Goal: Task Accomplishment & Management: Complete application form

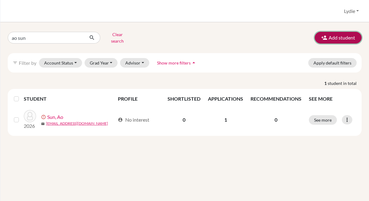
click at [335, 35] on button "Add student" at bounding box center [337, 38] width 47 height 12
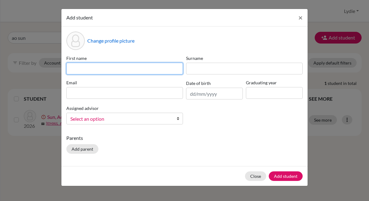
click at [120, 67] on input at bounding box center [124, 69] width 116 height 12
type input "Letian"
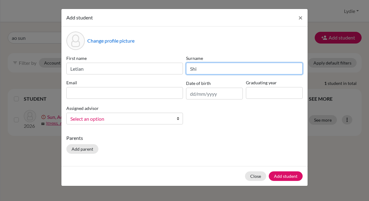
type input "Shi"
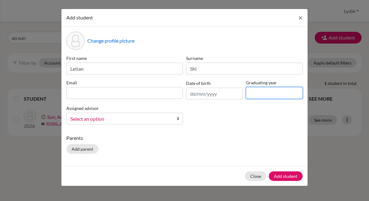
click at [263, 96] on input at bounding box center [274, 93] width 57 height 12
type input "2026"
click at [197, 97] on input "text" at bounding box center [214, 94] width 57 height 12
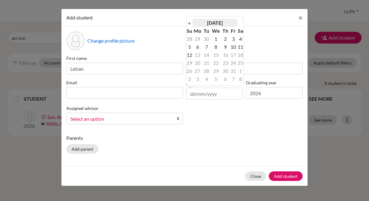
click at [223, 22] on th "October 2025" at bounding box center [214, 23] width 45 height 8
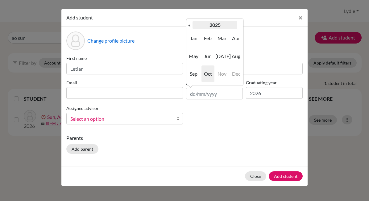
click at [208, 24] on th "2025" at bounding box center [214, 25] width 45 height 8
click at [188, 26] on th "«" at bounding box center [189, 25] width 6 height 8
click at [190, 24] on th "«" at bounding box center [189, 25] width 6 height 8
click at [204, 76] on span "2008" at bounding box center [207, 73] width 13 height 17
click at [230, 39] on span "Apr" at bounding box center [235, 38] width 13 height 17
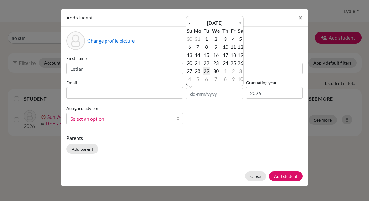
click at [204, 73] on td "29" at bounding box center [206, 71] width 8 height 8
type input "[DATE]"
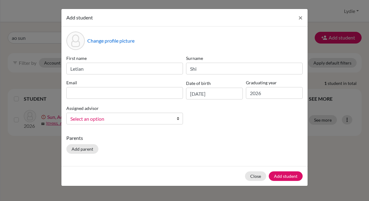
click at [226, 138] on p "Parents" at bounding box center [184, 137] width 236 height 7
click at [99, 91] on input at bounding box center [124, 93] width 116 height 12
paste input "slt20080429@163.com"
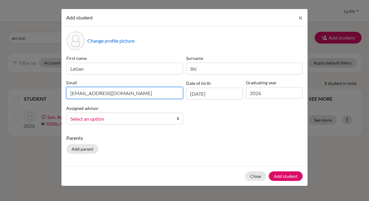
type input "slt20080429@163.com"
click at [212, 133] on div "Change profile picture First name Letian Surname Shi Email slt20080429@163.com …" at bounding box center [184, 96] width 246 height 139
click at [214, 145] on div "Parents Add parent" at bounding box center [184, 145] width 236 height 22
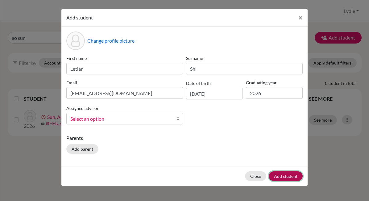
click at [284, 174] on button "Add student" at bounding box center [285, 176] width 34 height 10
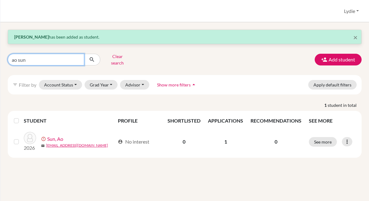
drag, startPoint x: 35, startPoint y: 56, endPoint x: -2, endPoint y: 56, distance: 37.6
click at [0, 56] on html "Home Students Universities Documents Analytics Help center Community Students o…" at bounding box center [184, 100] width 369 height 201
type input "letian"
click button "submit" at bounding box center [92, 60] width 16 height 12
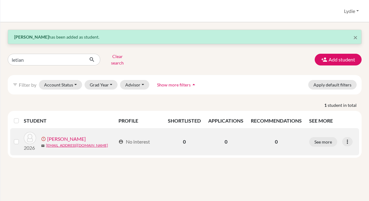
click at [59, 137] on link "[PERSON_NAME]" at bounding box center [66, 138] width 39 height 7
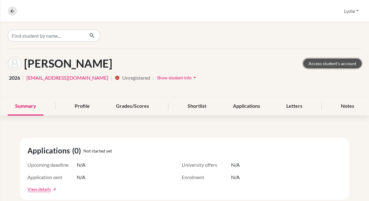
click at [325, 63] on link "Access student's account" at bounding box center [332, 64] width 58 height 10
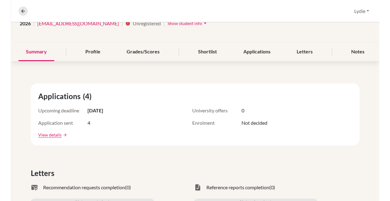
scroll to position [6, 0]
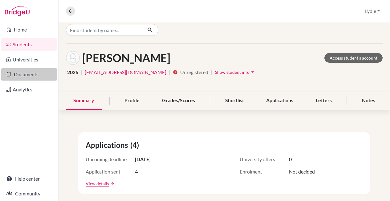
click at [18, 73] on link "Documents" at bounding box center [29, 74] width 56 height 12
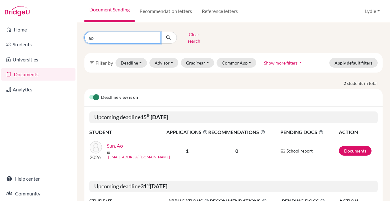
drag, startPoint x: 115, startPoint y: 36, endPoint x: 83, endPoint y: 35, distance: 31.8
click at [83, 35] on div "ao Clear search" at bounding box center [131, 38] width 103 height 16
type input "letian"
click at [169, 35] on icon "submit" at bounding box center [168, 38] width 6 height 6
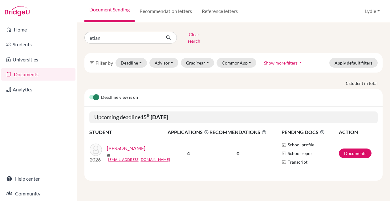
click at [125, 145] on link "[PERSON_NAME]" at bounding box center [126, 147] width 39 height 7
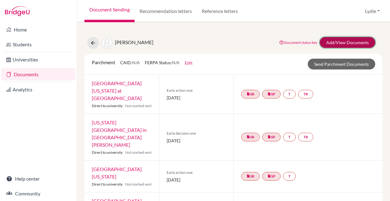
click at [341, 42] on link "Add/View Documents" at bounding box center [347, 42] width 55 height 11
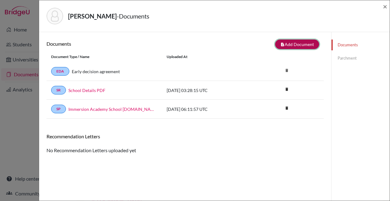
click at [286, 42] on button "note_add Add Document" at bounding box center [297, 44] width 44 height 10
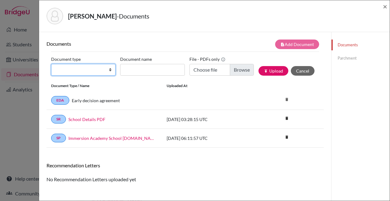
click at [73, 72] on select "Change explanation for Common App reports Counselor recommendation Fee waiver I…" at bounding box center [83, 70] width 64 height 12
select select "2"
click at [51, 64] on select "Change explanation for Common App reports Counselor recommendation Fee waiver I…" at bounding box center [83, 70] width 64 height 12
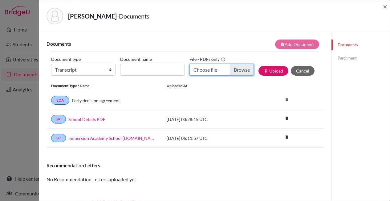
click at [236, 69] on input "Choose file" at bounding box center [222, 70] width 64 height 12
type input "C:\fakepath\Letian_Shi-Immersion_Transcript.pdf"
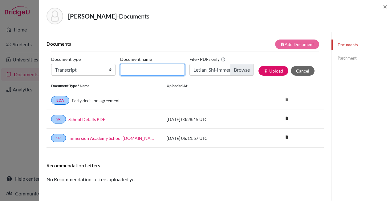
click at [138, 71] on input "Document name" at bounding box center [152, 70] width 64 height 12
type input "Transcript"
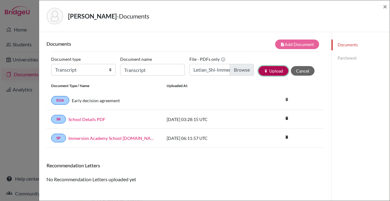
click at [268, 72] on button "publish Upload" at bounding box center [274, 71] width 30 height 10
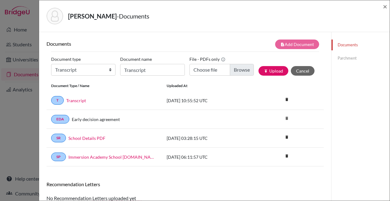
click at [324, 127] on div "Documents note_add Add Document Document type Change explanation for Common App…" at bounding box center [185, 132] width 292 height 201
click at [79, 100] on link "Transcript" at bounding box center [76, 100] width 20 height 6
click at [324, 115] on div "Documents note_add Add Document Document type Change explanation for Common App…" at bounding box center [185, 132] width 292 height 201
click at [77, 101] on link "Transcript" at bounding box center [76, 100] width 20 height 6
click at [343, 61] on link "Parchment" at bounding box center [361, 58] width 58 height 11
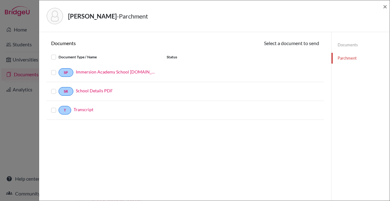
click at [59, 69] on label at bounding box center [59, 69] width 0 height 0
click at [0, 0] on input "checkbox" at bounding box center [0, 0] width 0 height 0
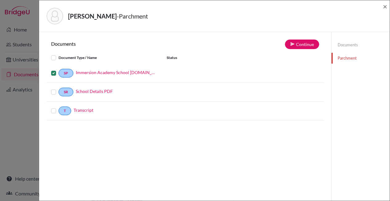
click at [59, 107] on label at bounding box center [59, 107] width 0 height 0
click at [0, 0] on input "checkbox" at bounding box center [0, 0] width 0 height 0
click at [300, 45] on button "Continue" at bounding box center [302, 44] width 34 height 10
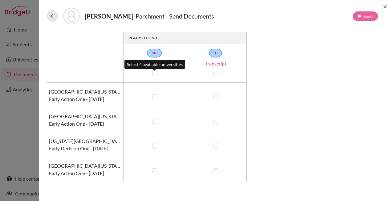
click at [153, 74] on label at bounding box center [154, 73] width 5 height 5
click at [153, 74] on input "checkbox" at bounding box center [153, 73] width 5 height 6
checkbox input "true"
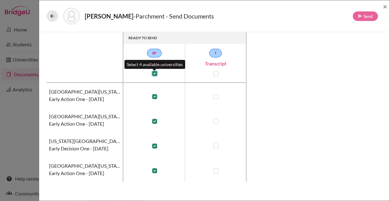
checkbox input "true"
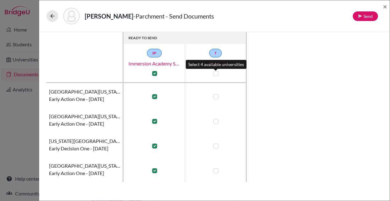
click at [217, 73] on label at bounding box center [216, 73] width 5 height 5
click at [217, 73] on input "checkbox" at bounding box center [214, 73] width 5 height 6
checkbox input "true"
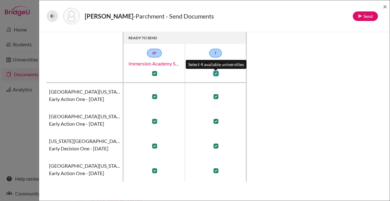
checkbox input "true"
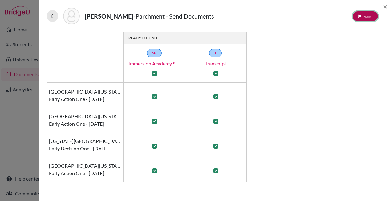
click at [357, 16] on button "Send" at bounding box center [365, 16] width 25 height 10
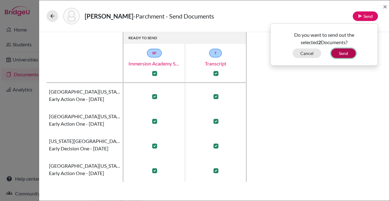
click at [345, 54] on button "Send" at bounding box center [343, 53] width 25 height 10
checkbox input "false"
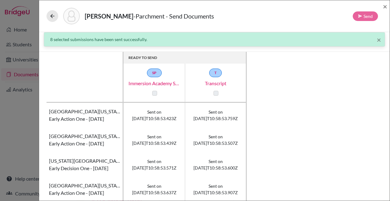
scroll to position [1, 0]
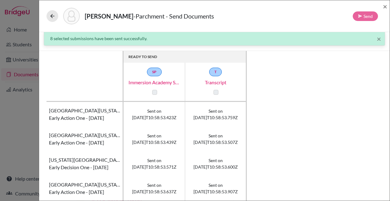
click at [277, 135] on div "READY TO SEND SP Immersion Academy School [DOMAIN_NAME]_wide T Transcript Unive…" at bounding box center [215, 125] width 336 height 149
click at [255, 122] on div "READY TO SEND SP Immersion Academy School [DOMAIN_NAME]_wide T Transcript Unive…" at bounding box center [215, 125] width 336 height 149
